Goal: Transaction & Acquisition: Subscribe to service/newsletter

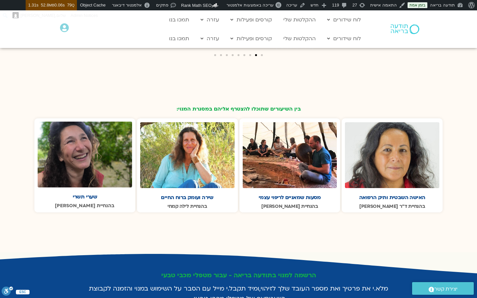
scroll to position [995, 0]
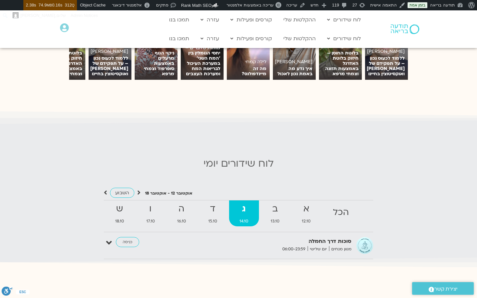
scroll to position [526, 0]
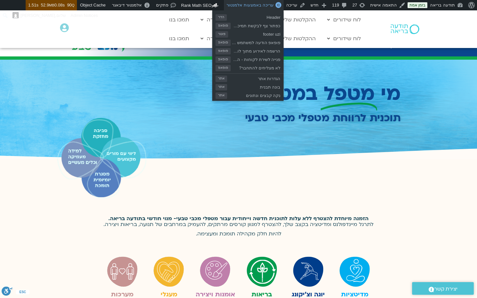
click at [247, 5] on span "עריכה באמצעות אלמנטור" at bounding box center [249, 5] width 47 height 5
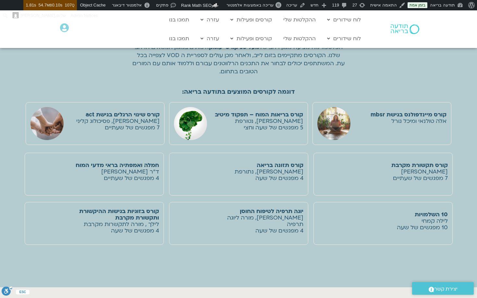
scroll to position [1129, 0]
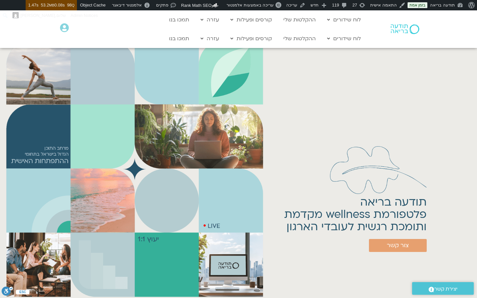
click at [371, 115] on div "תודעה בריאה פלטפורמת wellness מקדמת ותומכת רגשית לעובדי הארגון צור קשר" at bounding box center [347, 169] width 254 height 262
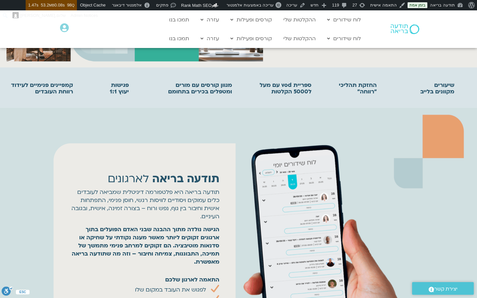
scroll to position [244, 0]
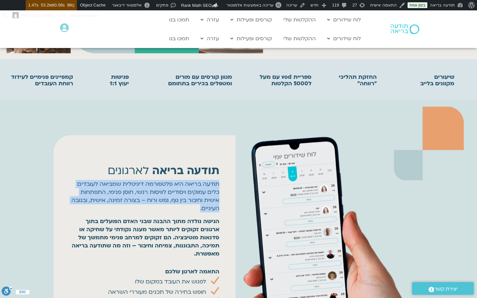
drag, startPoint x: 219, startPoint y: 183, endPoint x: 180, endPoint y: 211, distance: 47.6
click at [180, 211] on p "תודעה בריאה היא פלטפורמה דיגיטלית שמביאה לעובדים כלים עמוקים ויסודיים לוויסות ר…" at bounding box center [145, 196] width 150 height 32
copy p "תודעה בריאה היא פלטפורמה דיגיטלית שמביאה לעובדים כלים עמוקים ויסודיים לוויסות ר…"
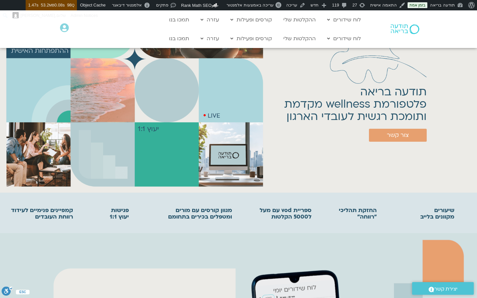
scroll to position [0, 0]
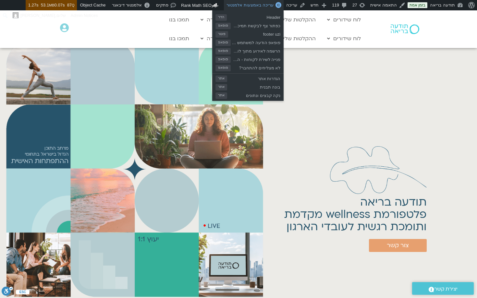
click at [256, 6] on span "עריכה באמצעות אלמנטור" at bounding box center [249, 5] width 47 height 5
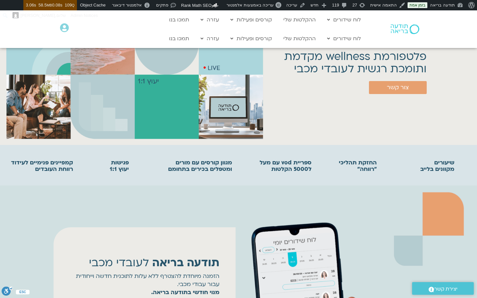
scroll to position [154, 0]
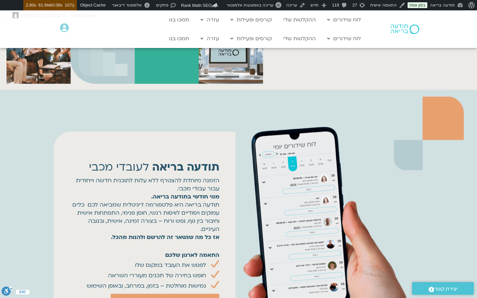
scroll to position [273, 0]
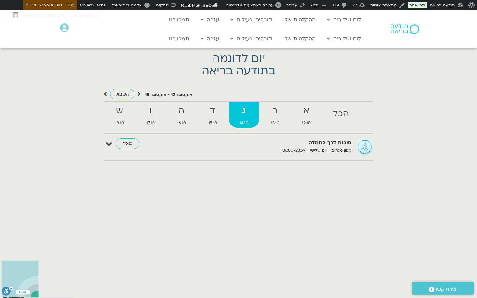
scroll to position [1288, 0]
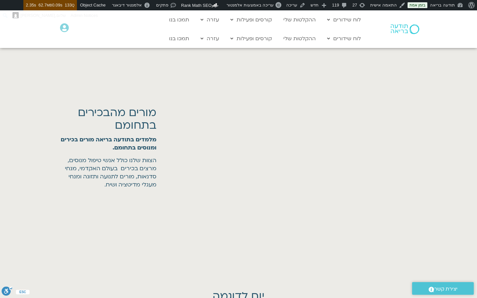
scroll to position [1063, 0]
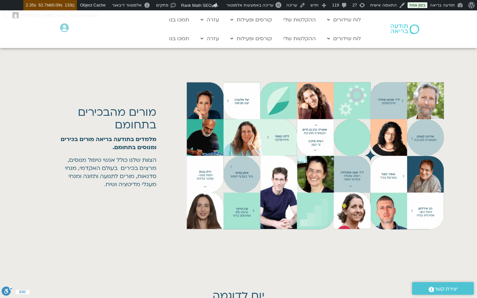
drag, startPoint x: 129, startPoint y: 58, endPoint x: 134, endPoint y: 59, distance: 4.9
click at [134, 59] on div "מורים מהבכירים בתחומם מלמדים בתודעה בריאה מורים בכירים ומנוסים בתחומם. הצוות של…" at bounding box center [238, 156] width 440 height 236
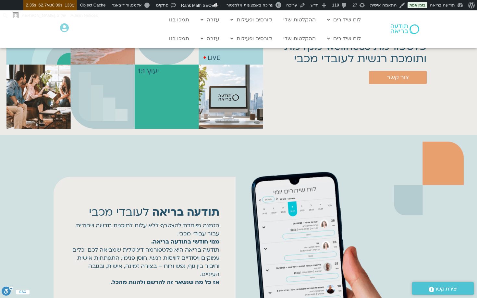
scroll to position [0, 0]
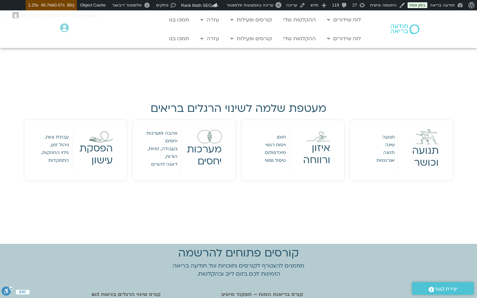
scroll to position [585, 0]
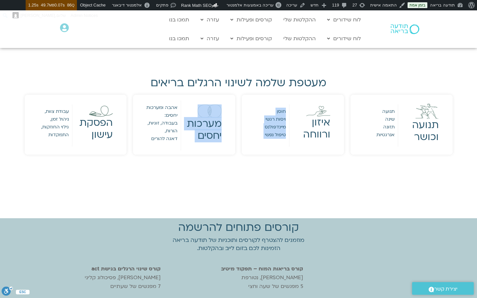
drag, startPoint x: 249, startPoint y: 109, endPoint x: 186, endPoint y: 111, distance: 63.0
click at [186, 111] on div "תנועה וכושר תנועה שינה תזונה אנרגטיות איזון ורווחה חוסן ויסות רגשי מיינדפולנס ט…" at bounding box center [238, 125] width 434 height 67
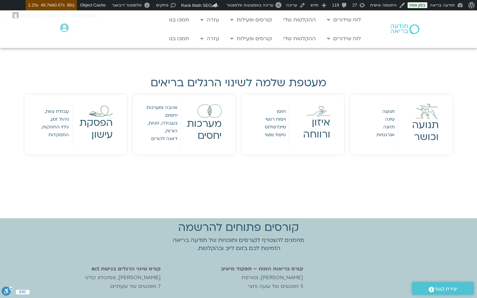
click at [247, 182] on div "מעטפת שלמה לשינוי הרגלים בריאים תנועה וכושר תנועה שינה תזונה אנרגטיות איזון ורו…" at bounding box center [238, 117] width 477 height 202
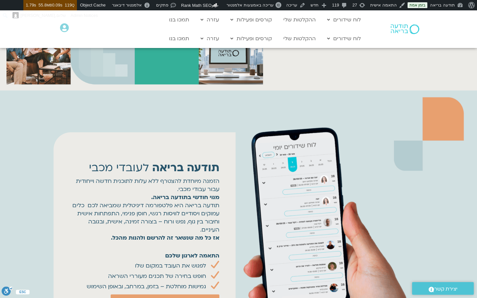
scroll to position [562, 0]
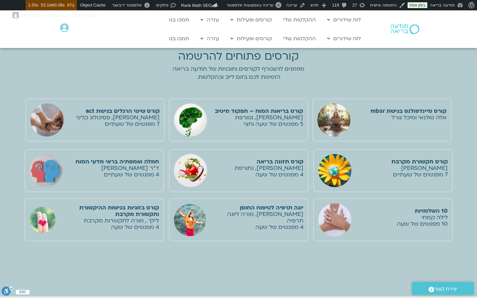
scroll to position [802, 0]
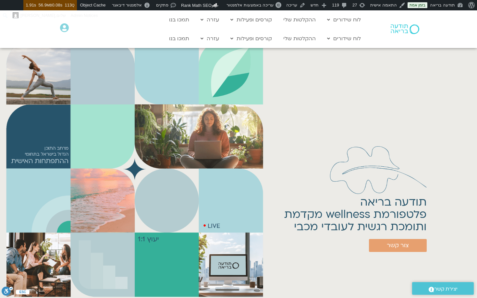
scroll to position [53, 0]
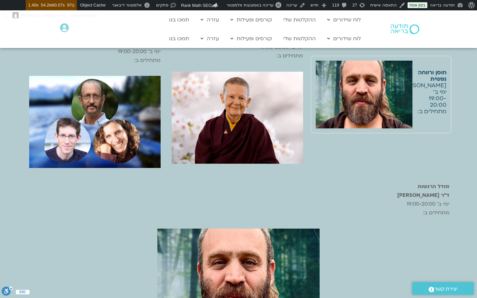
scroll to position [838, 0]
